Goal: Navigation & Orientation: Find specific page/section

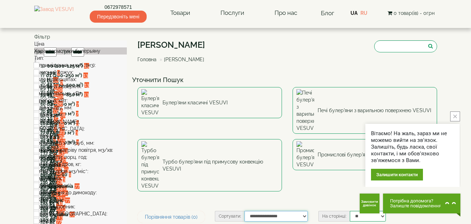
click at [286, 211] on select "**********" at bounding box center [275, 216] width 63 height 11
click at [456, 116] on icon "close button" at bounding box center [455, 116] width 4 height 4
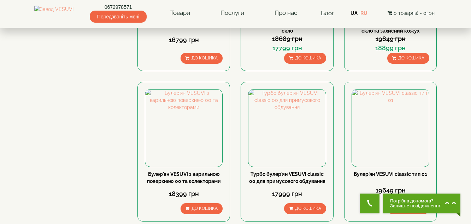
scroll to position [783, 0]
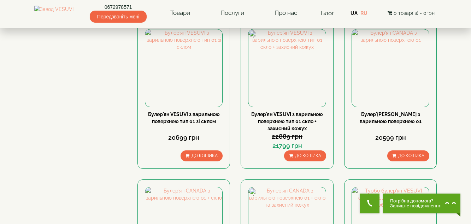
scroll to position [510, 0]
